Goal: Information Seeking & Learning: Learn about a topic

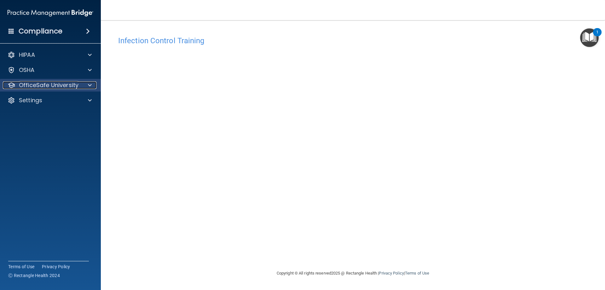
click at [48, 83] on p "OfficeSafe University" at bounding box center [49, 85] width 60 height 8
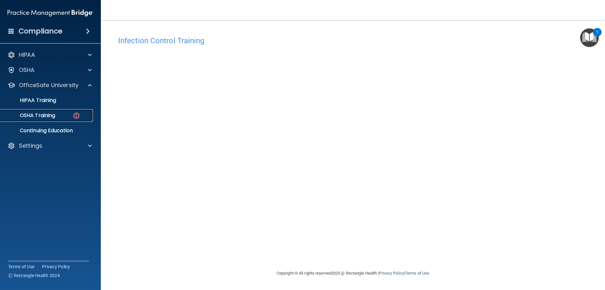
click at [46, 117] on p "OSHA Training" at bounding box center [29, 115] width 51 height 6
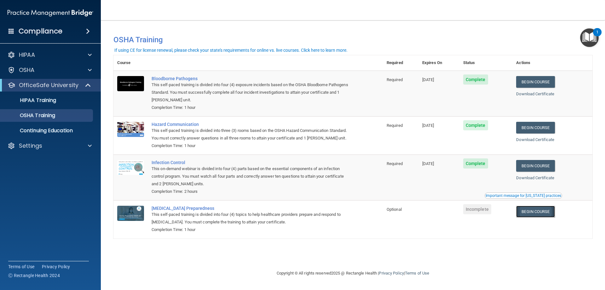
click at [537, 214] on link "Begin Course" at bounding box center [535, 211] width 38 height 12
